Goal: Task Accomplishment & Management: Use online tool/utility

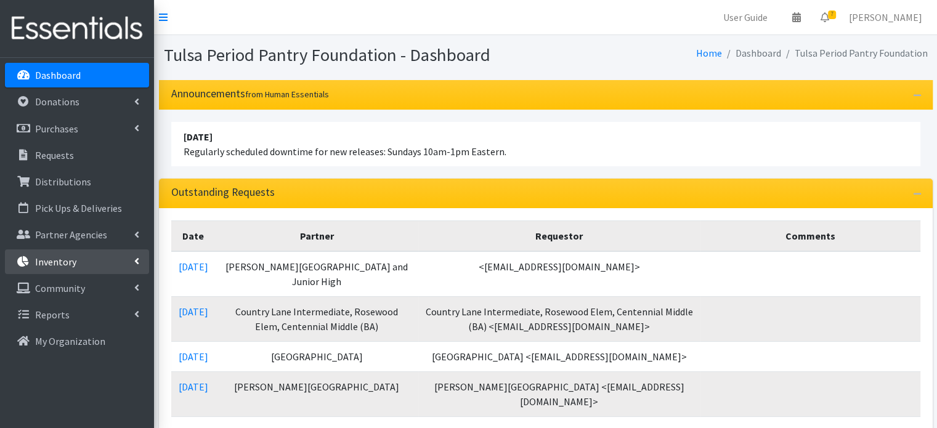
click at [56, 266] on p "Inventory" at bounding box center [55, 262] width 41 height 12
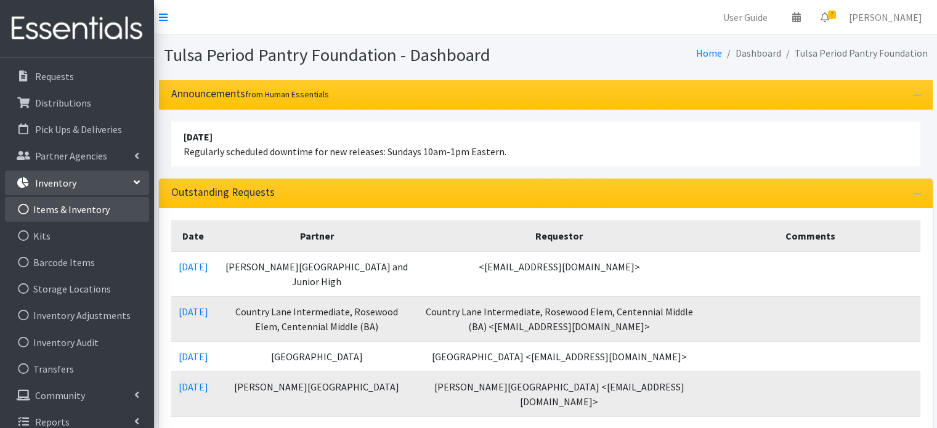
scroll to position [91, 0]
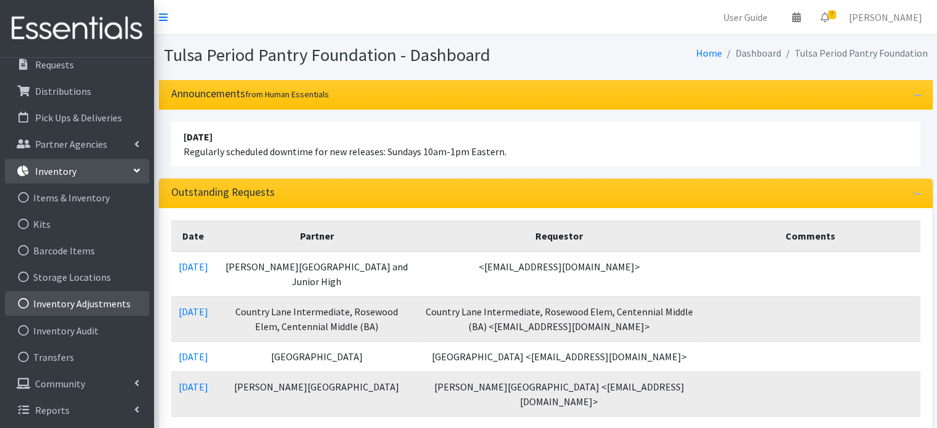
click at [59, 300] on link "Inventory Adjustments" at bounding box center [77, 303] width 144 height 25
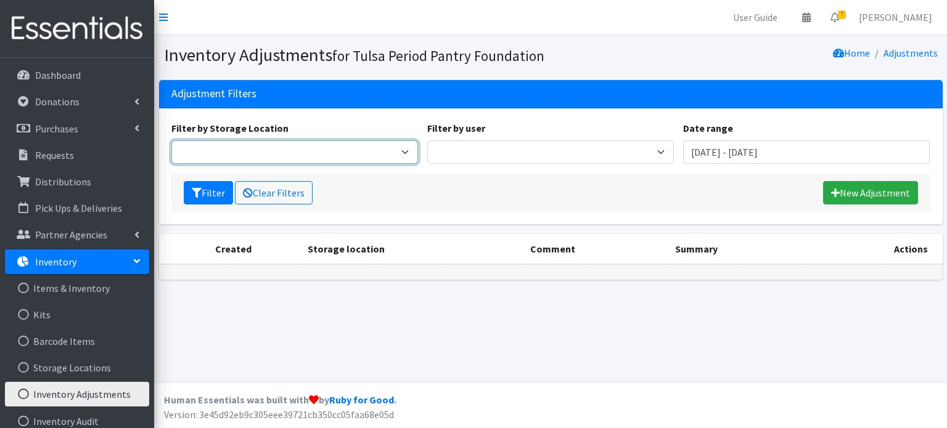
click at [319, 153] on select "Main Office" at bounding box center [294, 152] width 247 height 23
select select "380"
click at [171, 141] on select "Main Office" at bounding box center [294, 152] width 247 height 23
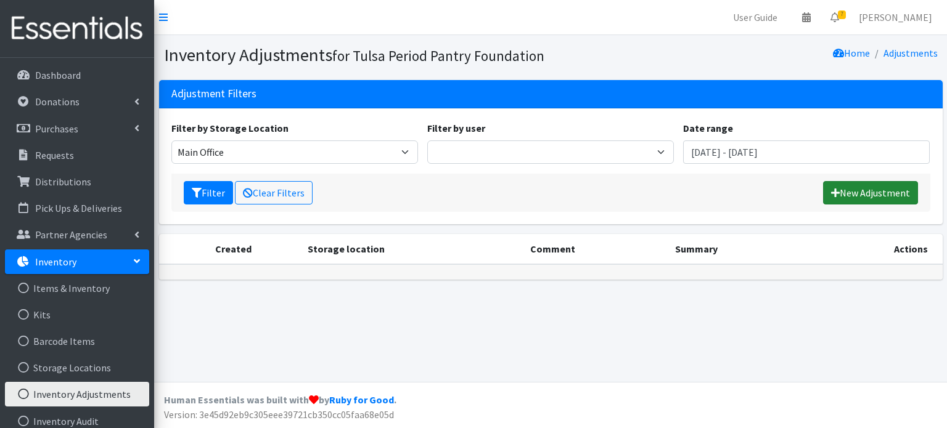
click at [848, 192] on link "New Adjustment" at bounding box center [870, 192] width 95 height 23
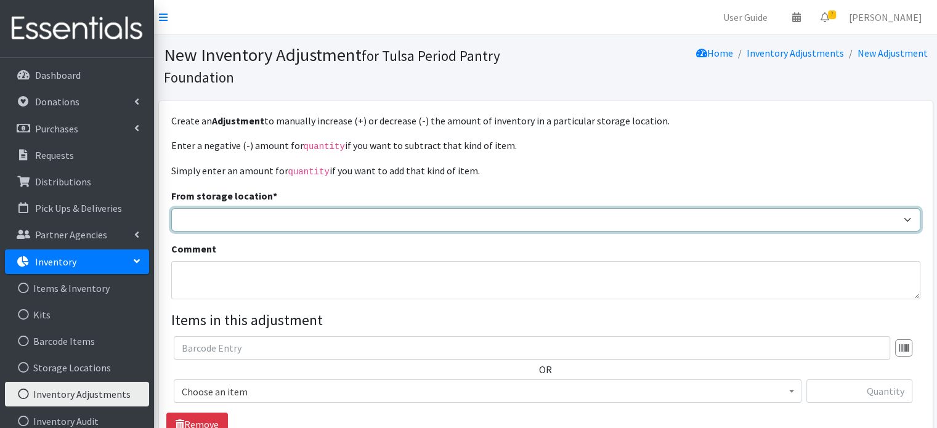
click at [401, 221] on select "Main Office" at bounding box center [545, 219] width 749 height 23
select select "380"
click at [171, 208] on select "Main Office" at bounding box center [545, 219] width 749 height 23
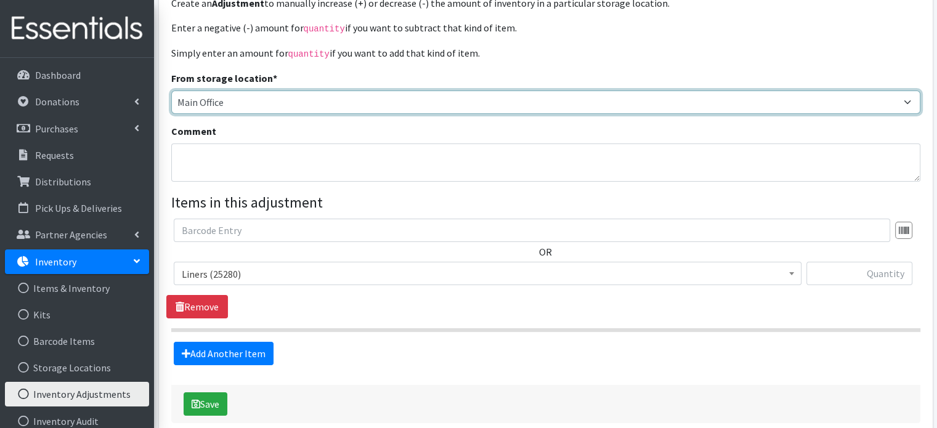
scroll to position [123, 0]
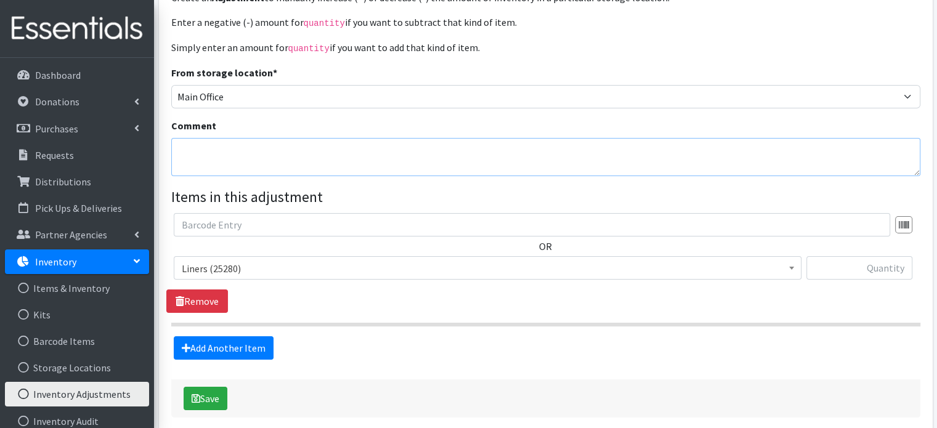
click at [308, 159] on textarea "Comment" at bounding box center [545, 157] width 749 height 38
type textarea "pads got packed as wrong size"
click at [274, 262] on span "Liners (25280)" at bounding box center [488, 268] width 612 height 17
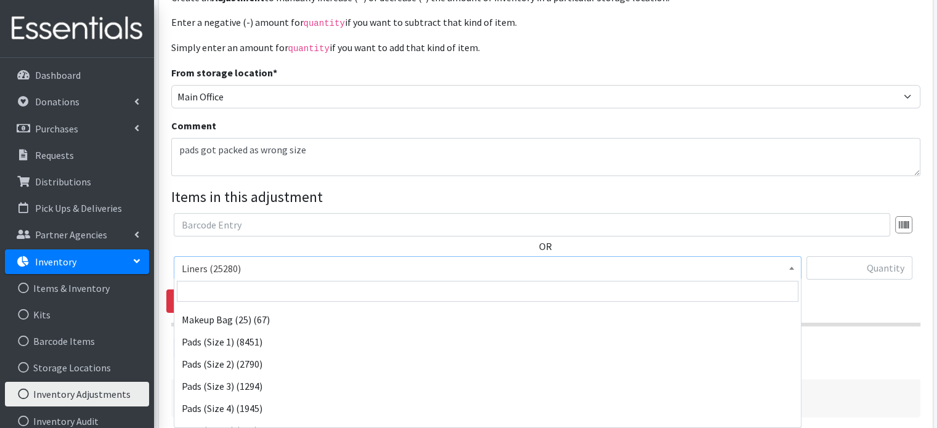
scroll to position [62, 0]
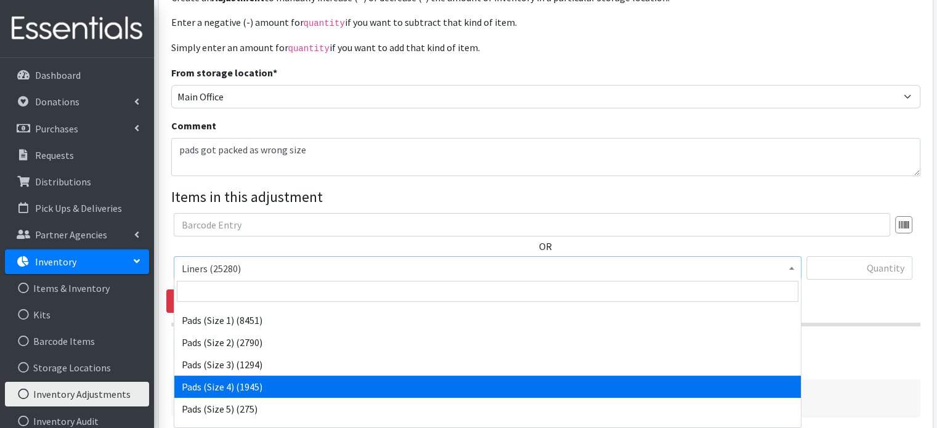
select select "13216"
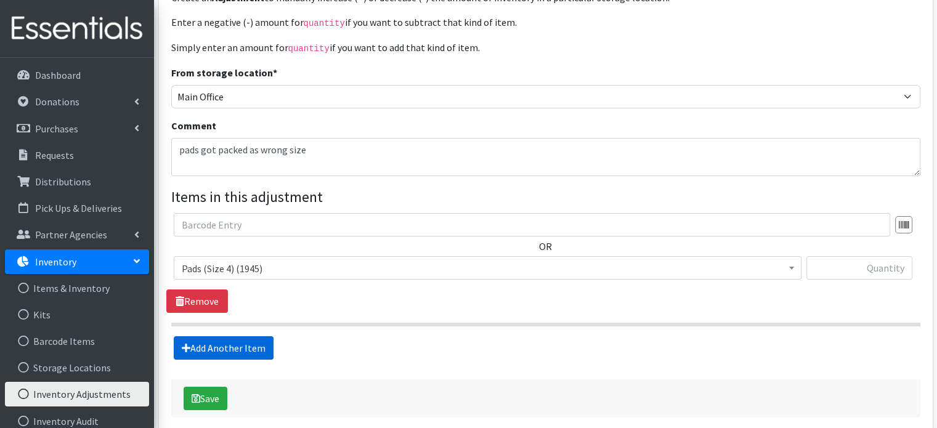
click at [223, 347] on link "Add Another Item" at bounding box center [224, 347] width 100 height 23
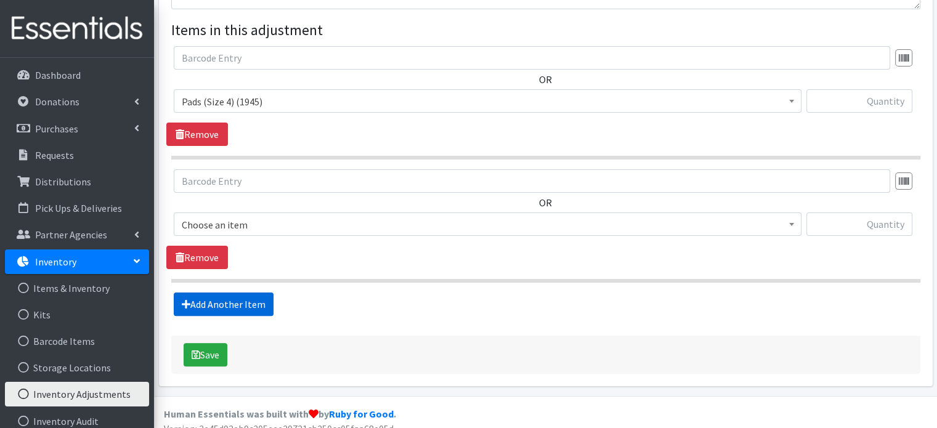
scroll to position [301, 0]
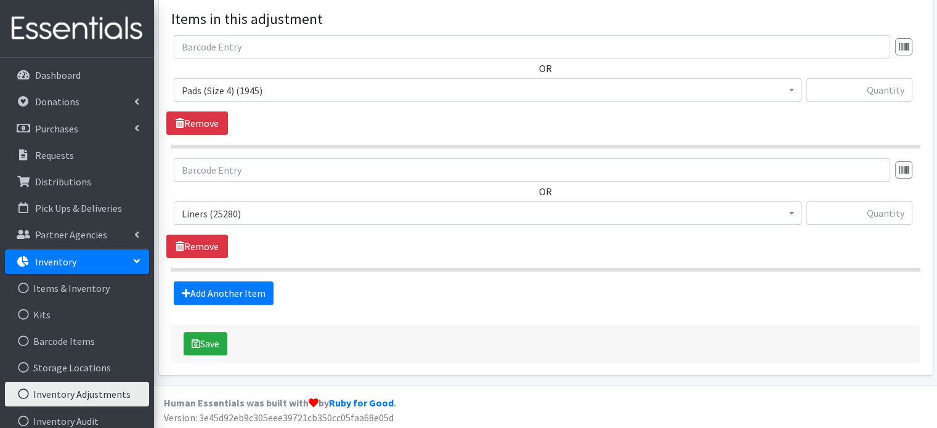
click at [260, 217] on span "Liners (25280)" at bounding box center [488, 213] width 612 height 17
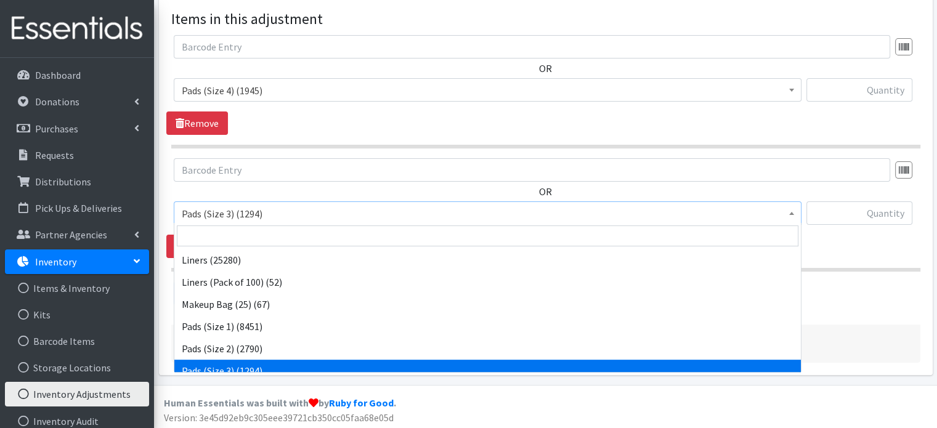
click at [279, 202] on span "Pads (Size 3) (1294)" at bounding box center [488, 213] width 628 height 23
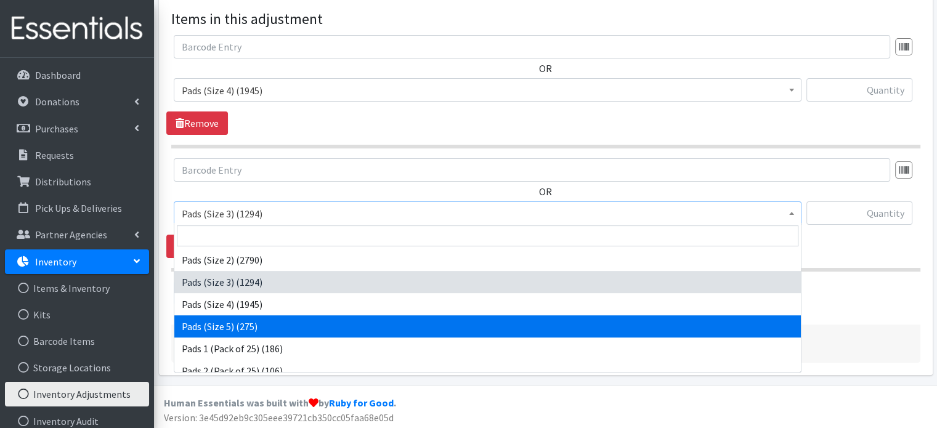
select select "13217"
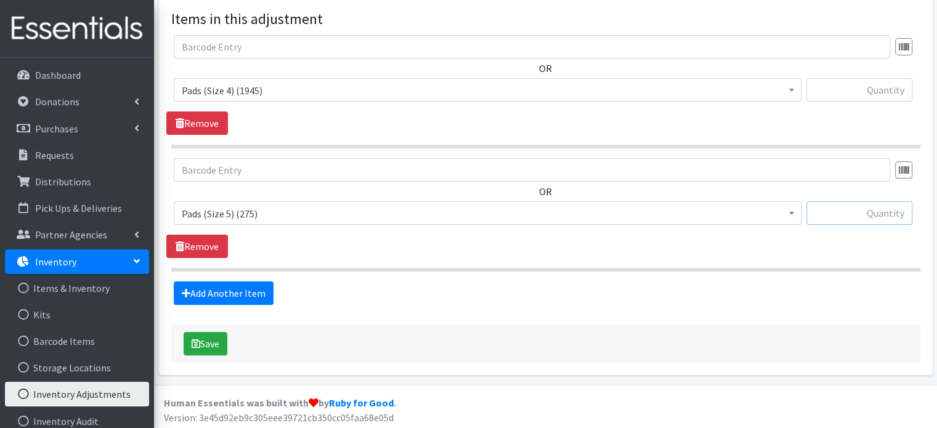
click at [849, 210] on input "text" at bounding box center [860, 213] width 106 height 23
type input "-27"
click at [870, 83] on input "text" at bounding box center [860, 89] width 106 height 23
type input "27"
click at [406, 293] on div "Add Another Item" at bounding box center [545, 293] width 759 height 23
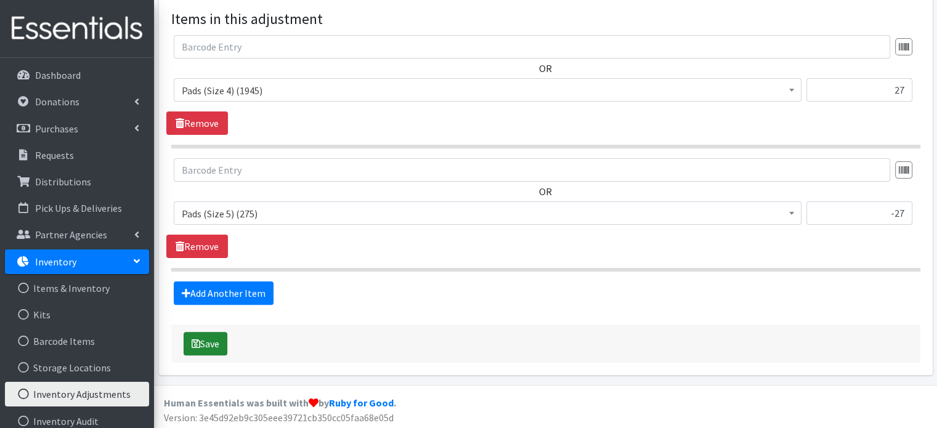
click at [216, 340] on button "Save" at bounding box center [206, 343] width 44 height 23
